Goal: Task Accomplishment & Management: Use online tool/utility

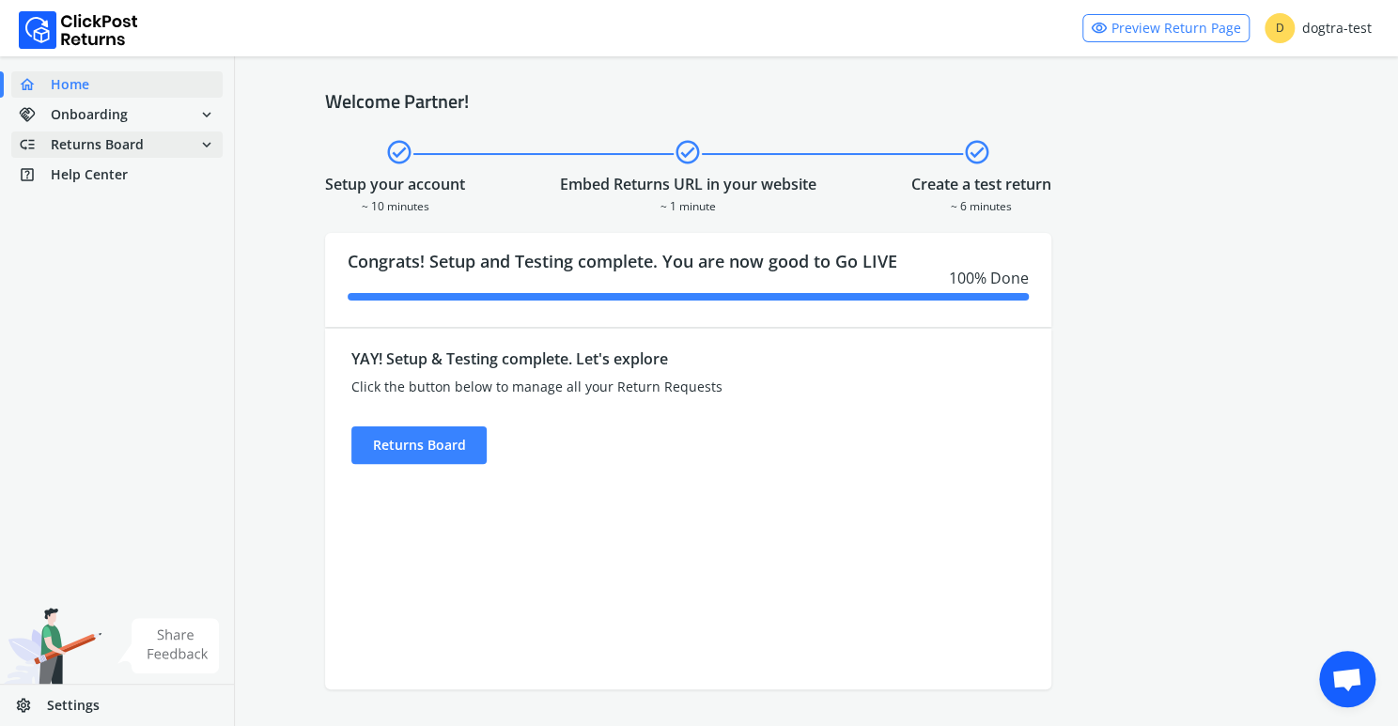
click at [114, 146] on span "Returns Board" at bounding box center [97, 144] width 93 height 19
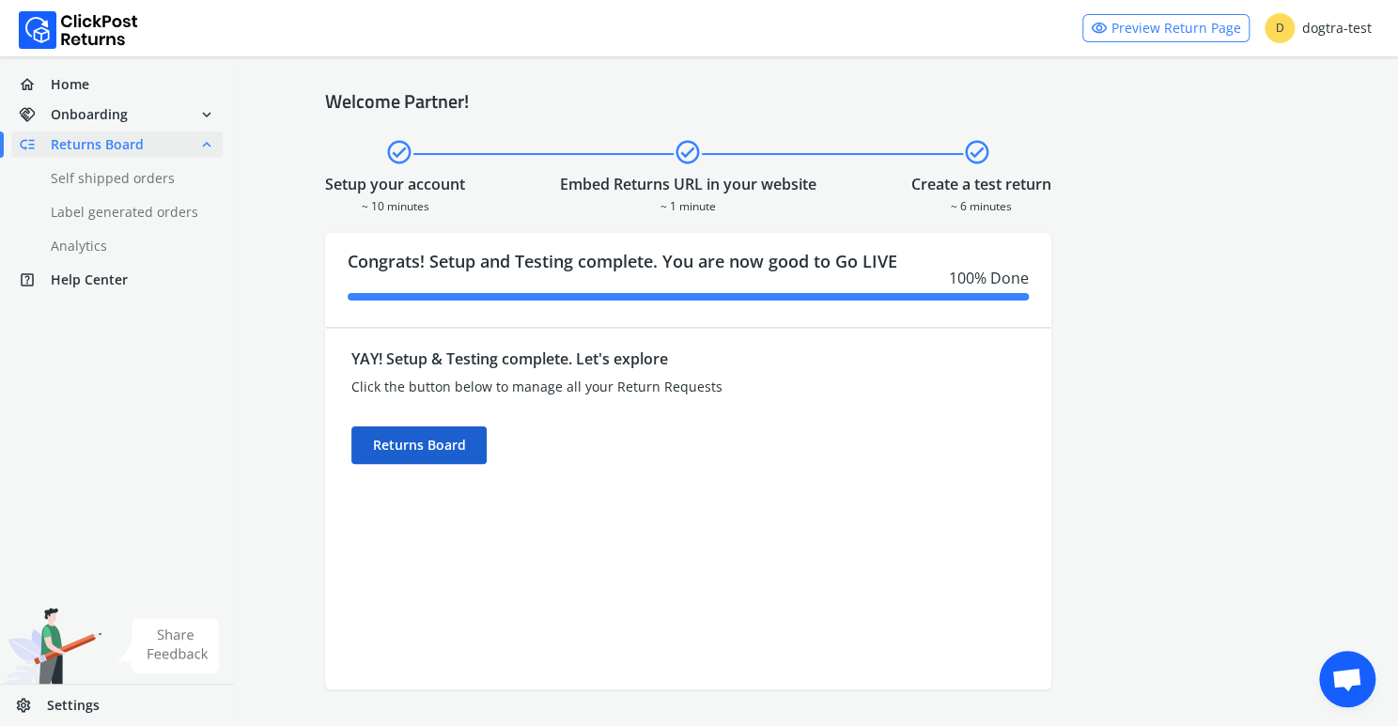
click at [397, 445] on div "Returns Board" at bounding box center [418, 445] width 135 height 38
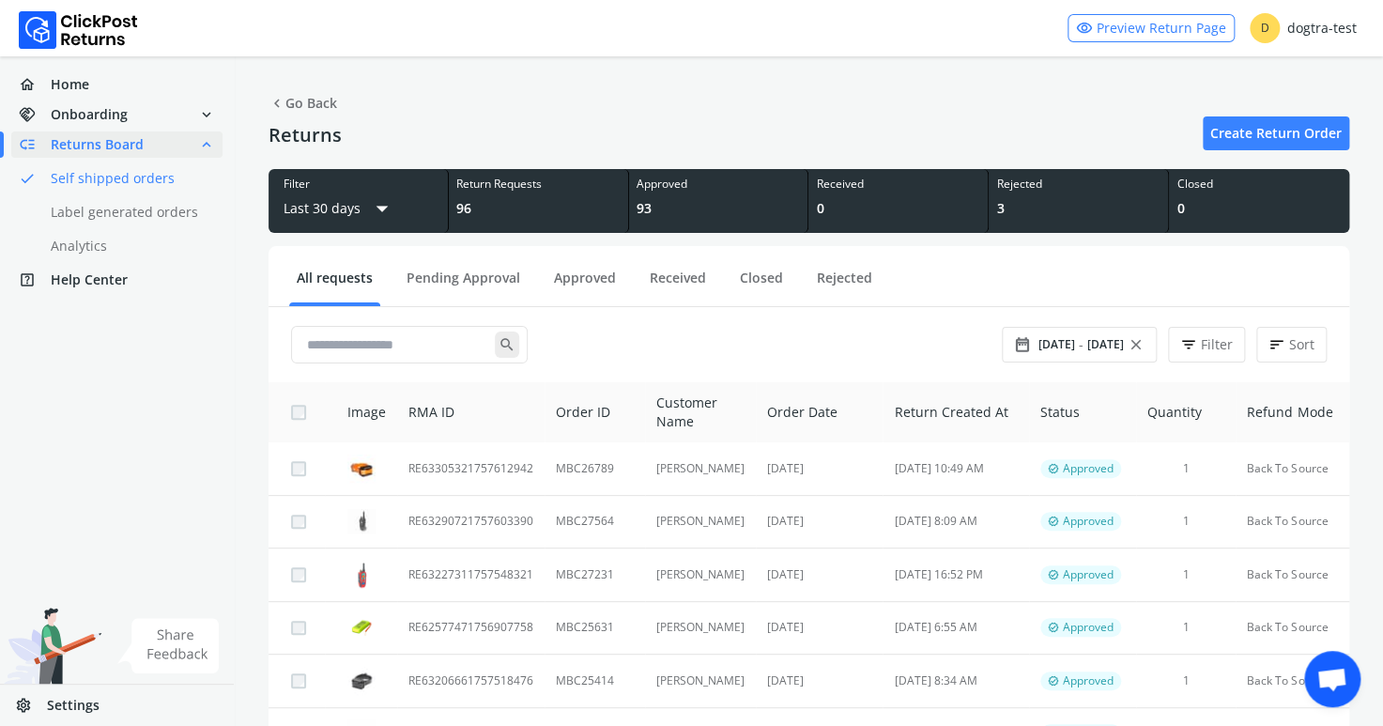
click at [94, 176] on link "done Self shipped orders" at bounding box center [128, 178] width 234 height 26
click at [433, 281] on link "Pending Approval" at bounding box center [463, 285] width 129 height 33
